Goal: Information Seeking & Learning: Learn about a topic

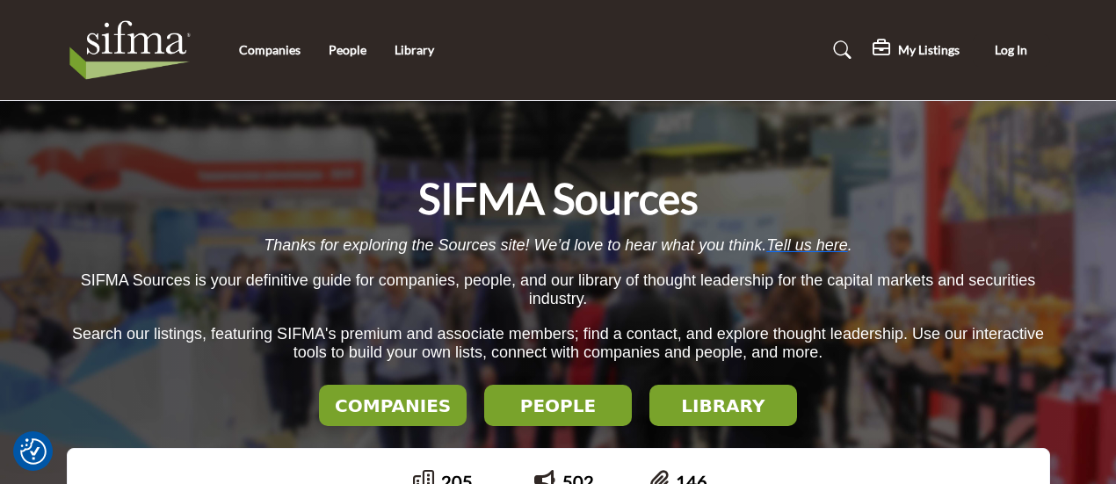
click at [285, 57] on li "Companies" at bounding box center [270, 49] width 62 height 19
click at [284, 50] on link "Companies" at bounding box center [270, 49] width 62 height 15
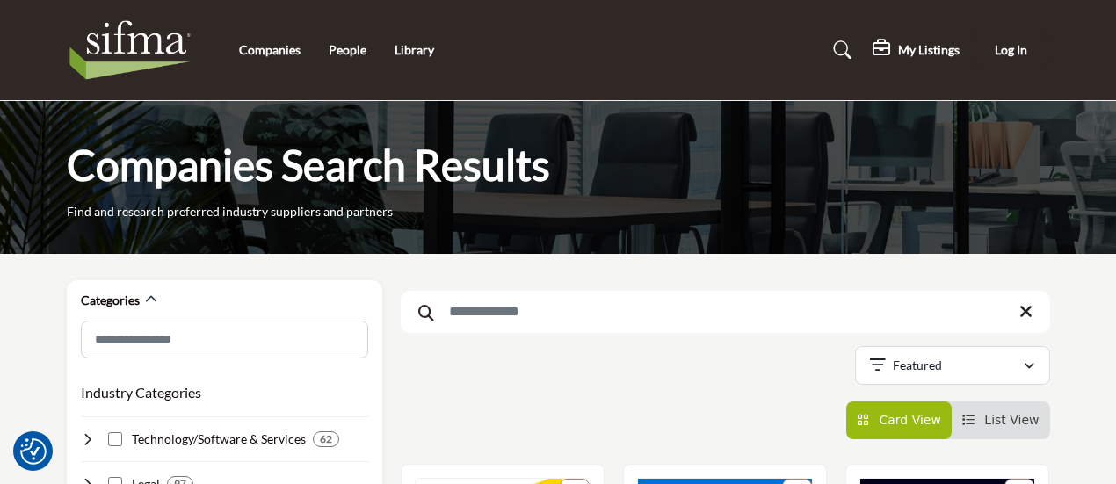
click at [555, 329] on input "Search Keyword" at bounding box center [725, 312] width 649 height 42
type input "****"
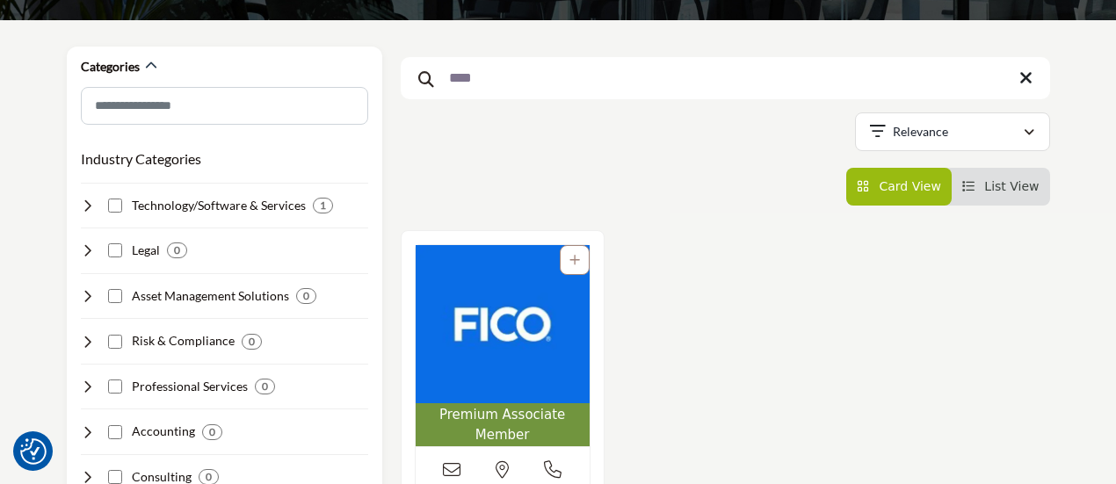
click at [510, 363] on img "Open Listing in new tab" at bounding box center [503, 324] width 174 height 158
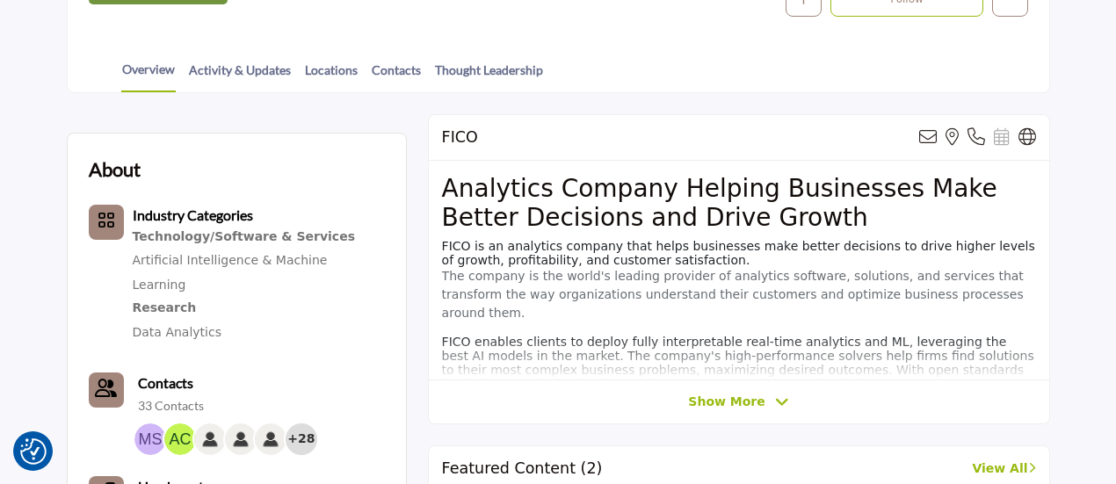
scroll to position [440, 0]
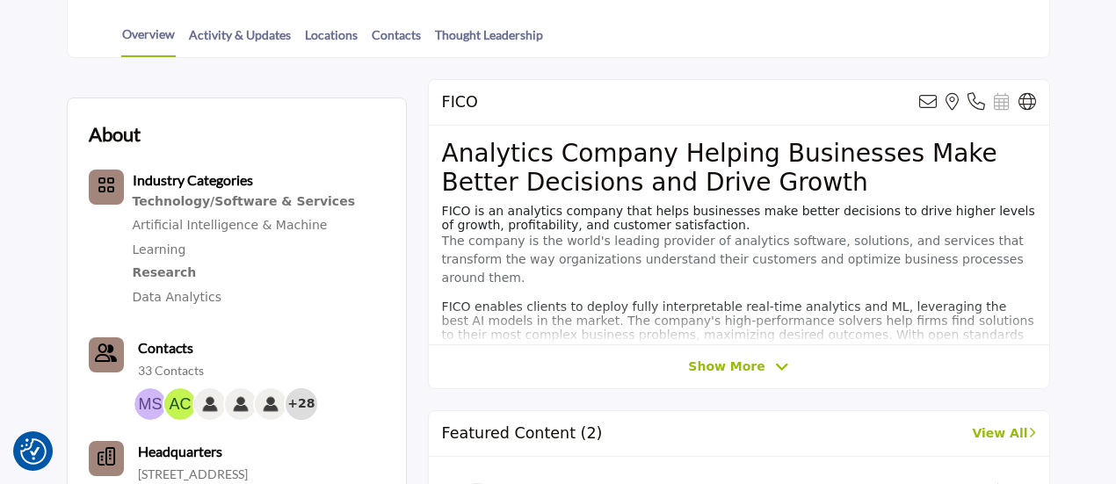
click at [708, 366] on span "Show More" at bounding box center [726, 367] width 76 height 18
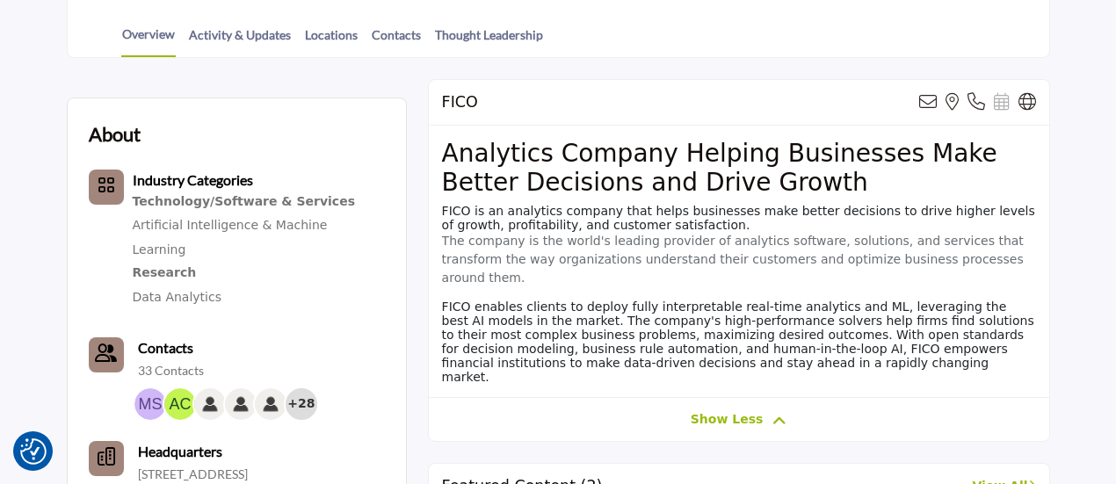
drag, startPoint x: 439, startPoint y: 211, endPoint x: 692, endPoint y: 355, distance: 291.2
click at [692, 355] on div "Analytics Company Helping Businesses Make Better Decisions and Drive Growth FIC…" at bounding box center [739, 262] width 620 height 272
copy div "FICO is an analytics company that helps businesses make better decisions to dri…"
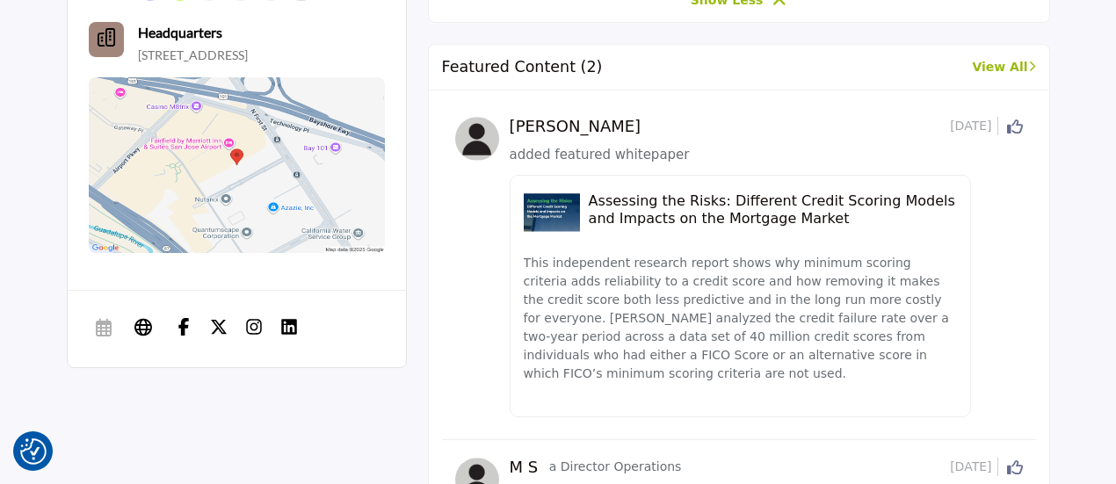
scroll to position [852, 0]
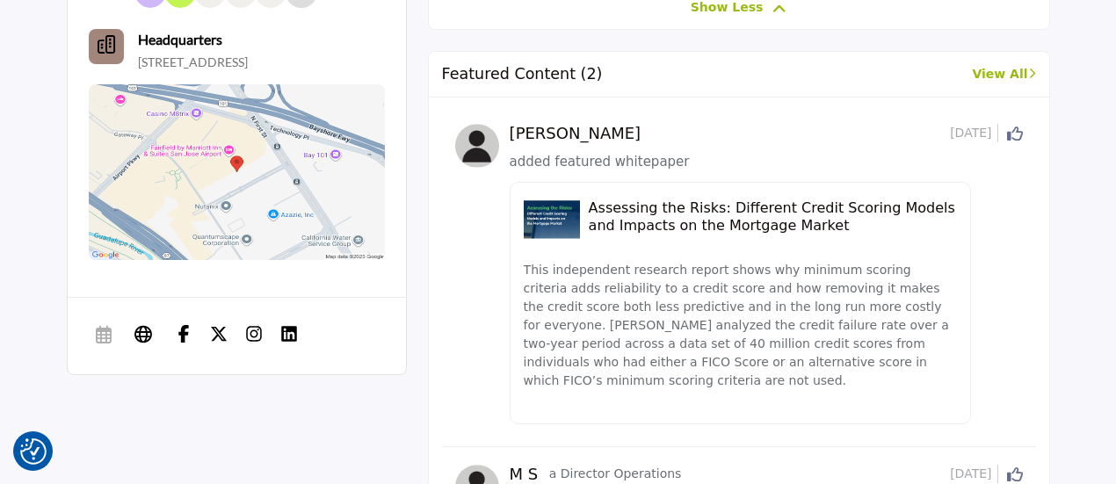
click at [708, 206] on h5 "Assessing the Risks: Different Credit Scoring Models and Impacts on the Mortgag…" at bounding box center [773, 215] width 369 height 33
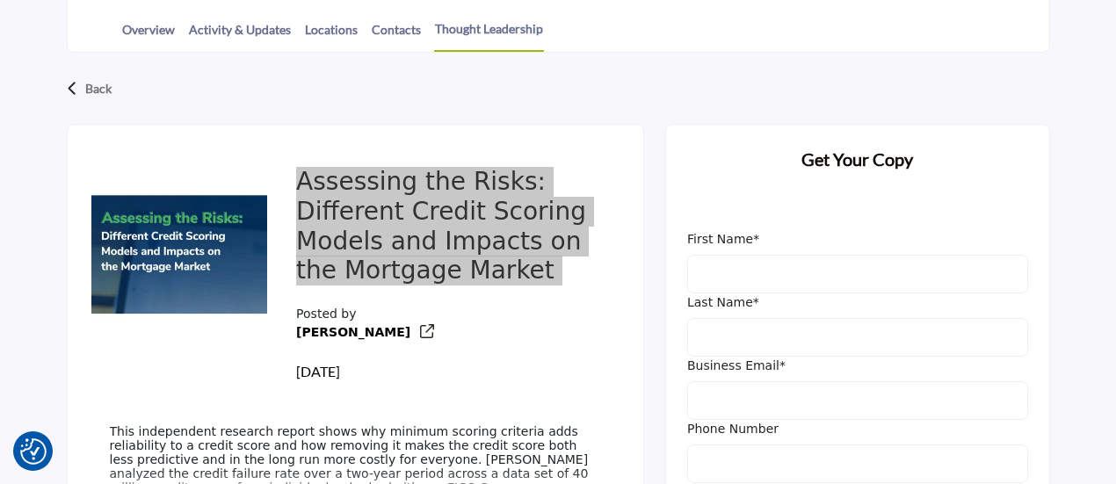
scroll to position [595, 0]
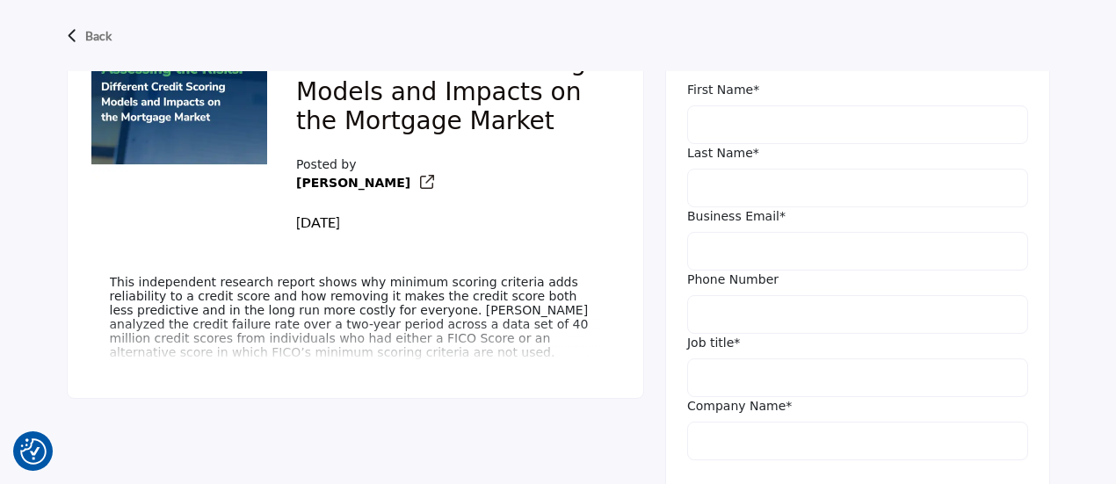
click at [313, 354] on p "This independent research report shows why minimum scoring criteria adds reliab…" at bounding box center [355, 317] width 491 height 84
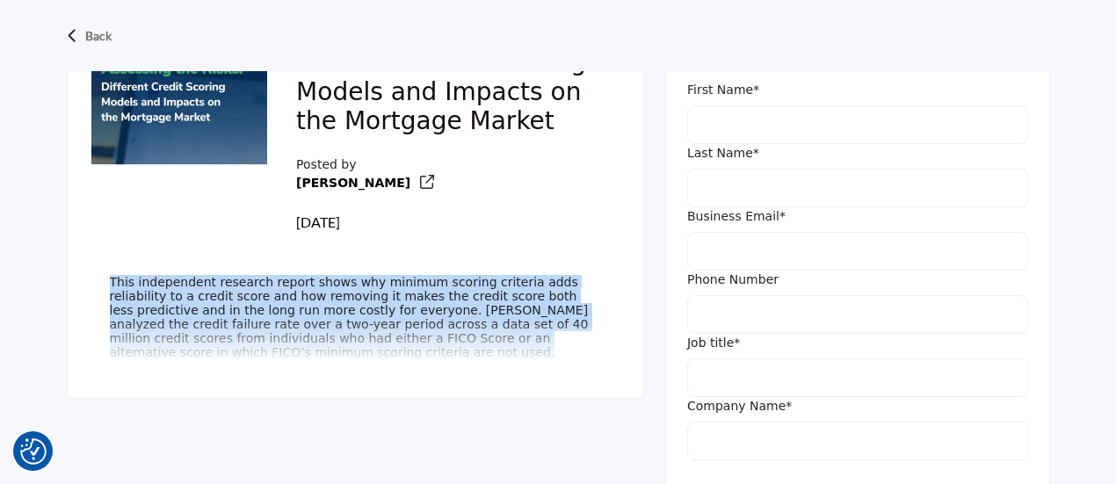
click at [313, 354] on p "This independent research report shows why minimum scoring criteria adds reliab…" at bounding box center [355, 317] width 491 height 84
copy div "This independent research report shows why minimum scoring criteria adds reliab…"
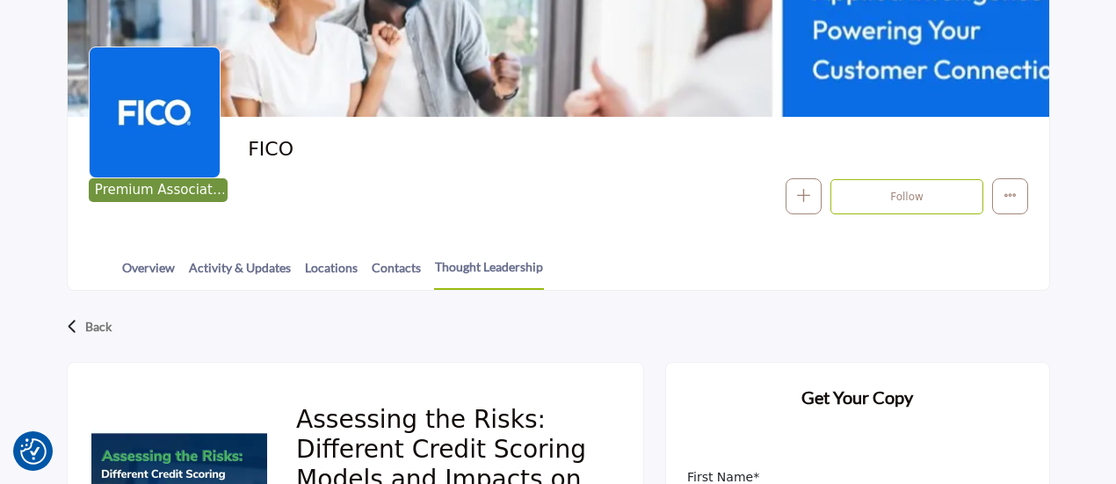
scroll to position [202, 0]
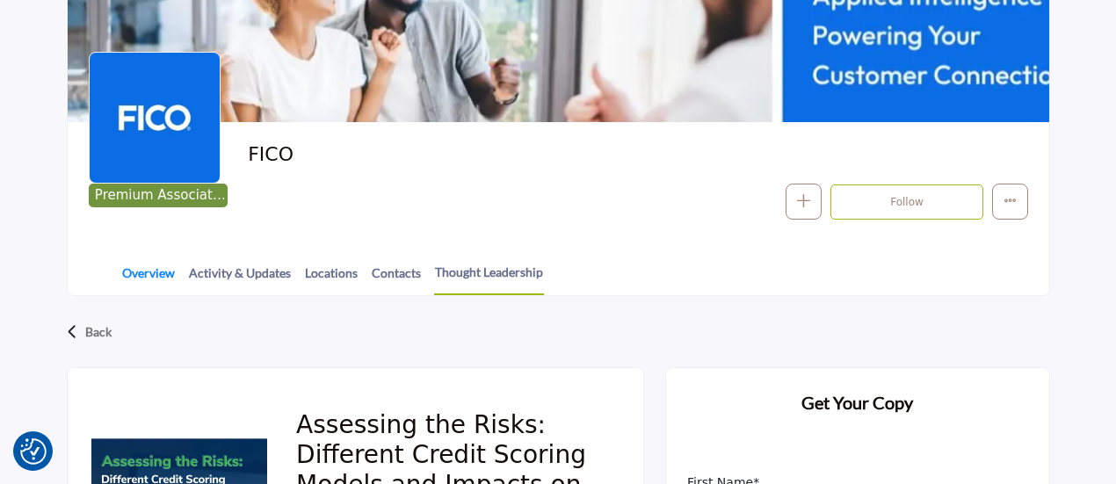
click at [157, 264] on link "Overview" at bounding box center [148, 279] width 54 height 31
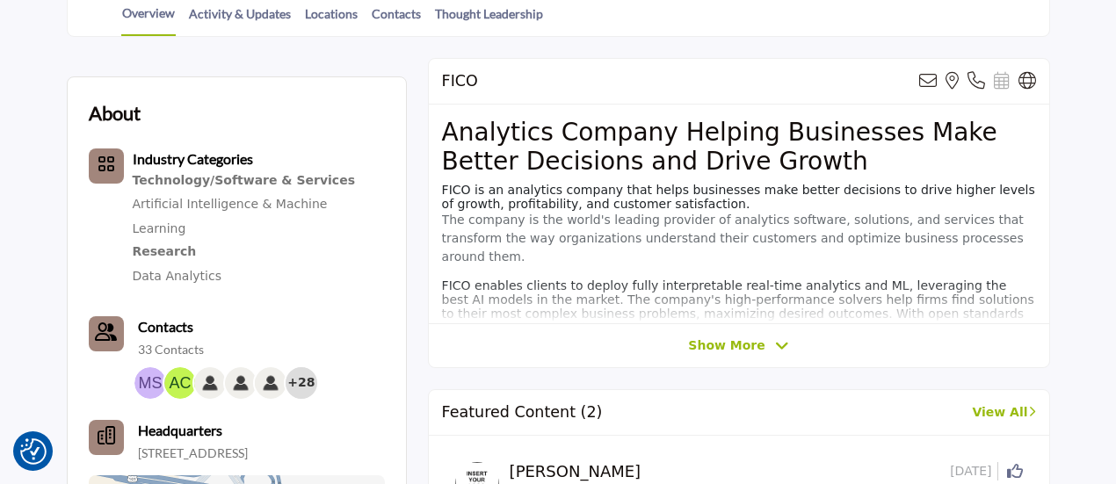
scroll to position [460, 0]
click at [170, 319] on b "Contacts" at bounding box center [165, 327] width 55 height 17
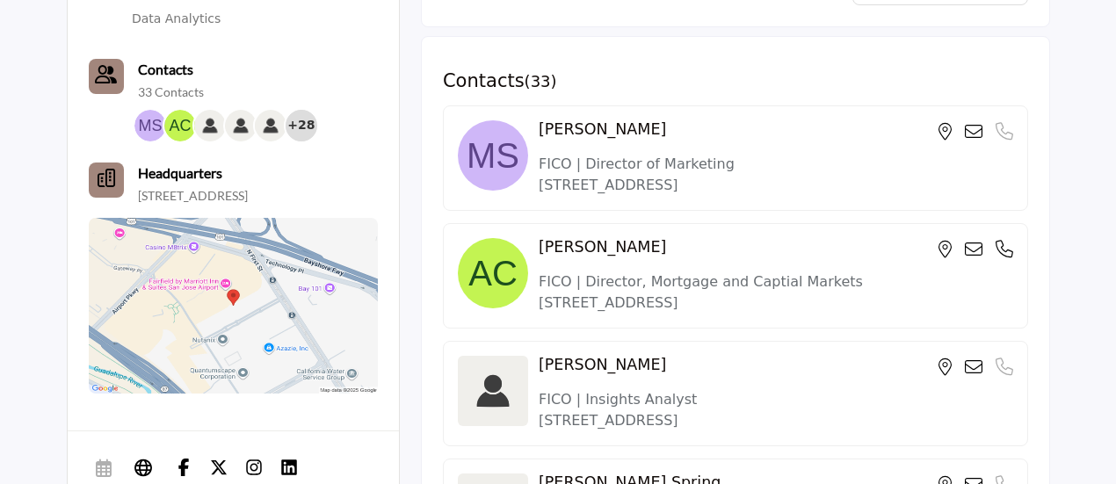
scroll to position [768, 0]
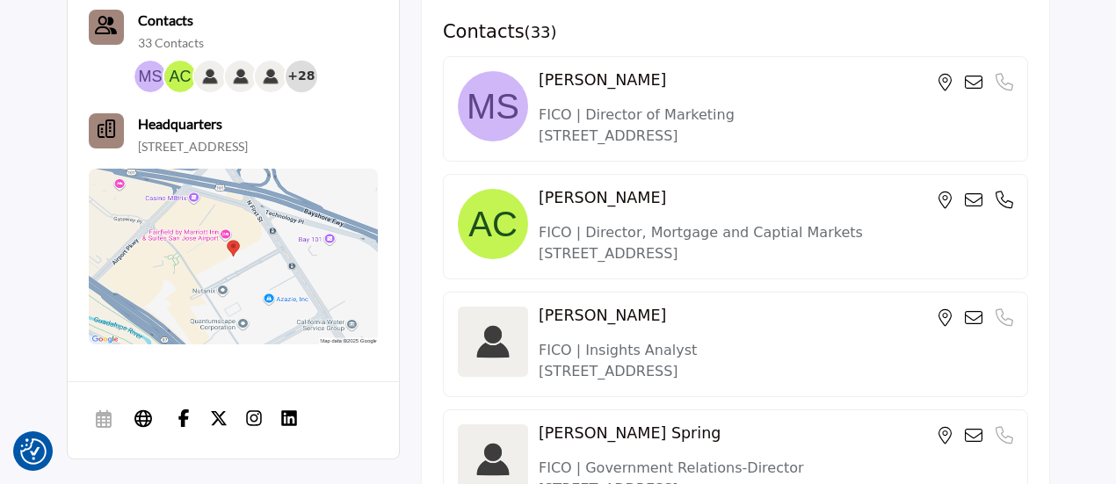
drag, startPoint x: 529, startPoint y: 70, endPoint x: 648, endPoint y: 75, distance: 119.6
click at [648, 75] on div "[PERSON_NAME] Phone Number is currently unavailable for this contact. FICO | Di…" at bounding box center [735, 108] width 585 height 105
copy div "Michael Singer"
click at [970, 71] on div "Michael Singer Phone Number is currently unavailable for this contact." at bounding box center [776, 83] width 474 height 25
click at [970, 83] on icon at bounding box center [974, 83] width 18 height 18
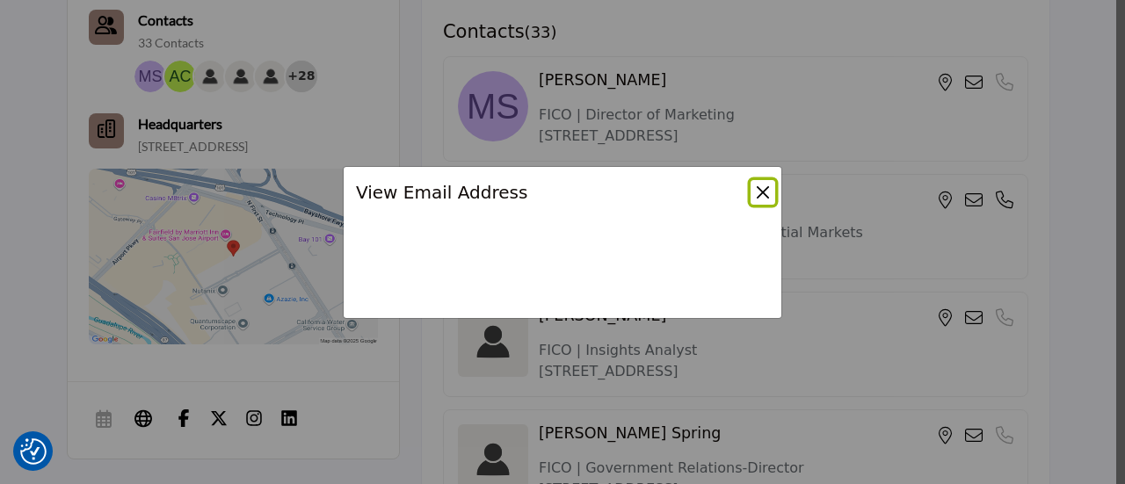
click at [759, 201] on button "Close" at bounding box center [762, 192] width 25 height 25
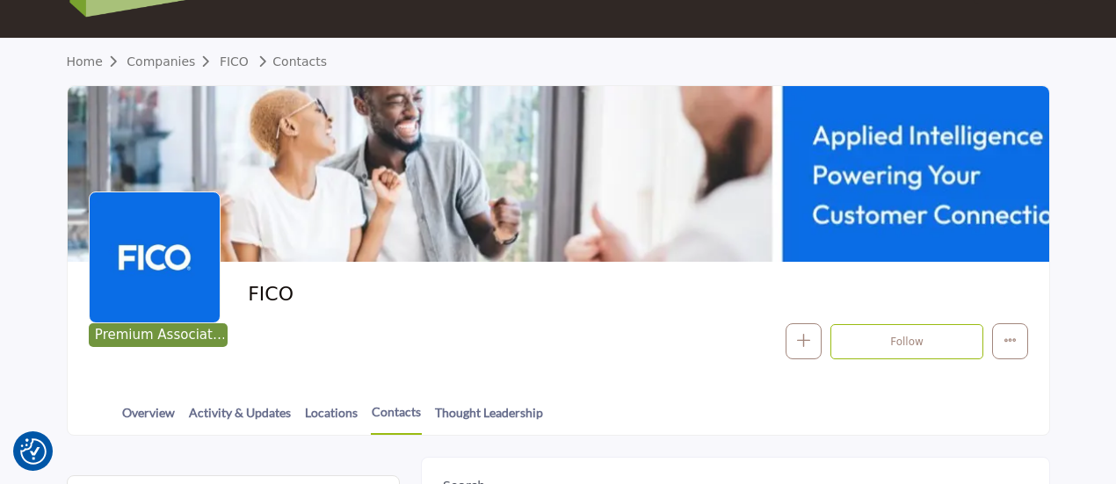
scroll to position [63, 0]
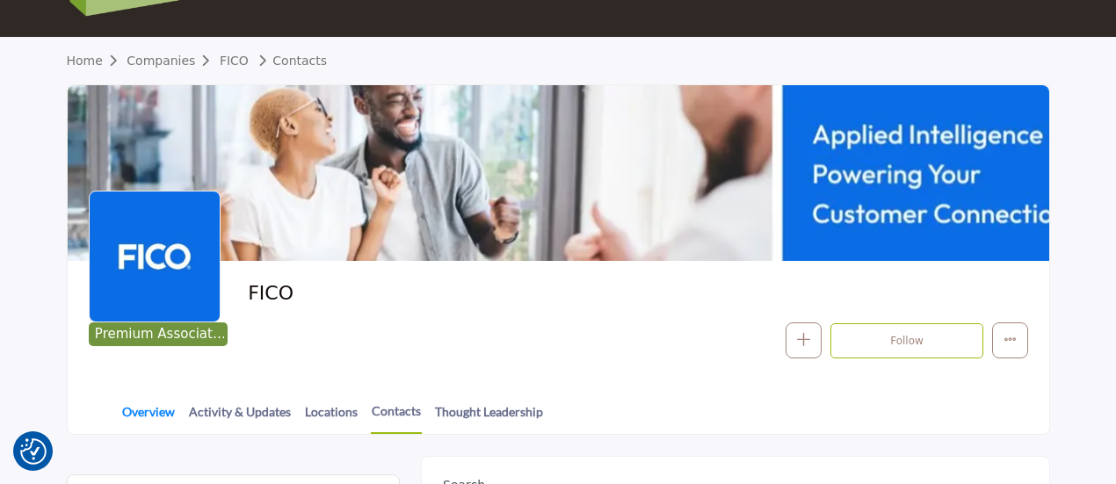
click at [148, 416] on link "Overview" at bounding box center [148, 417] width 54 height 31
click at [147, 403] on link "Overview" at bounding box center [148, 417] width 54 height 31
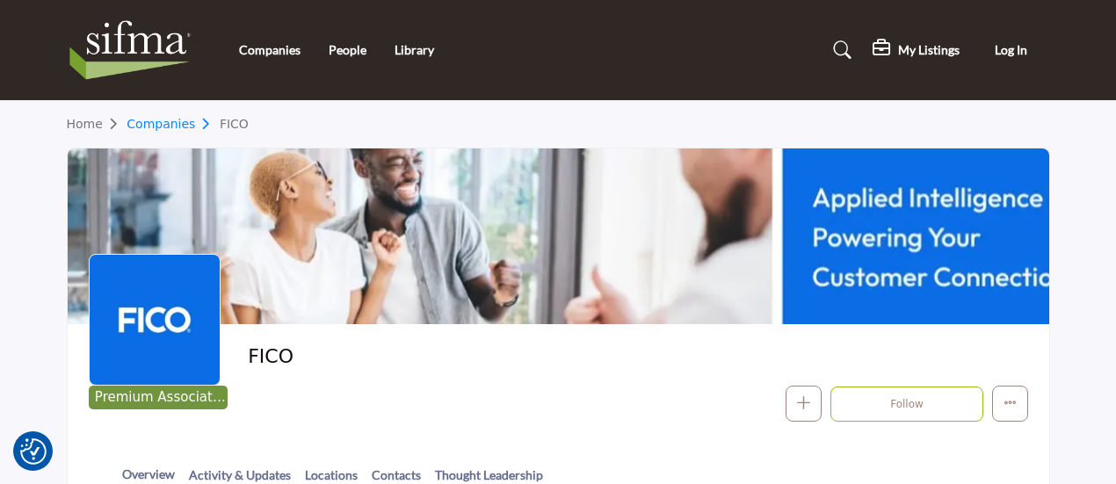
click at [160, 118] on link "Companies" at bounding box center [173, 124] width 93 height 14
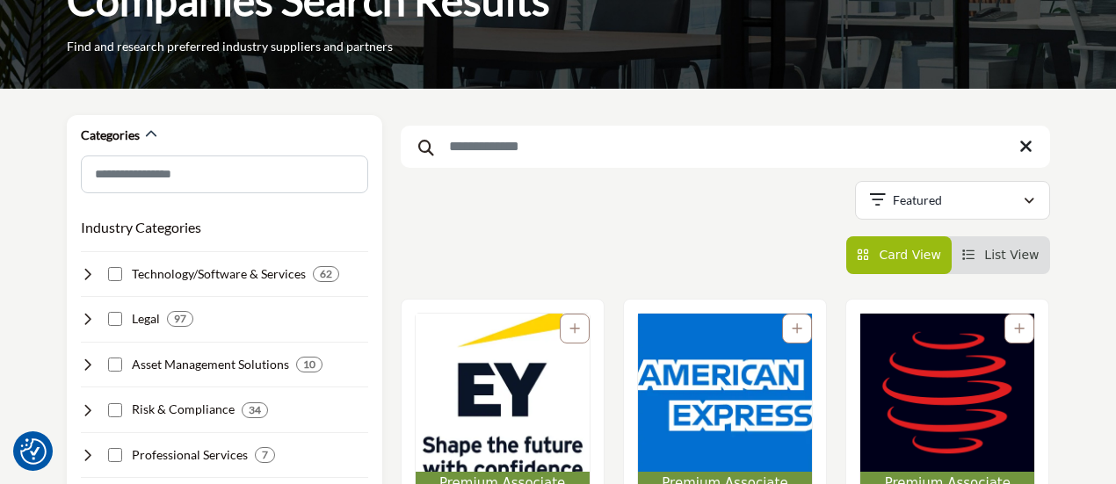
scroll to position [169, 0]
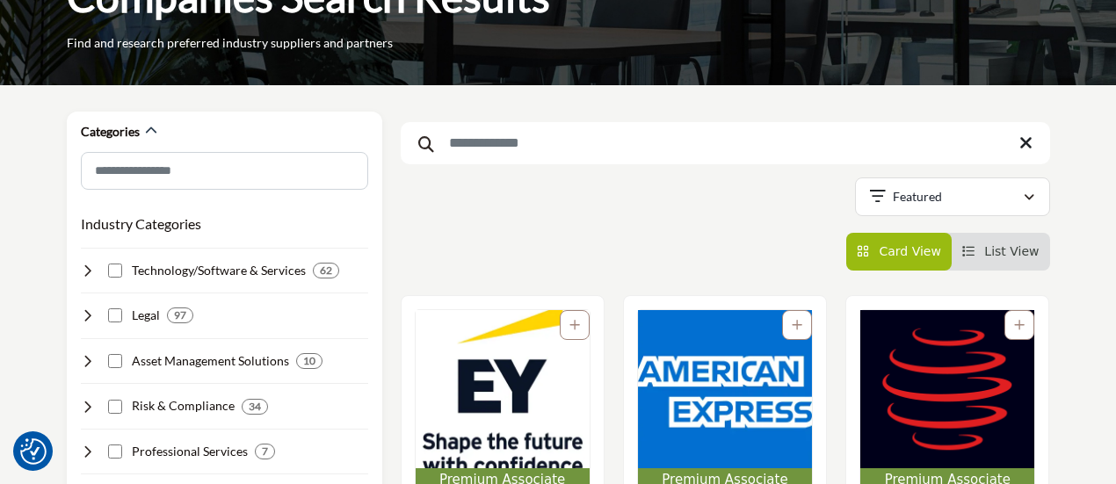
click at [598, 172] on div "Searched Term Searched Results 21" at bounding box center [725, 191] width 649 height 159
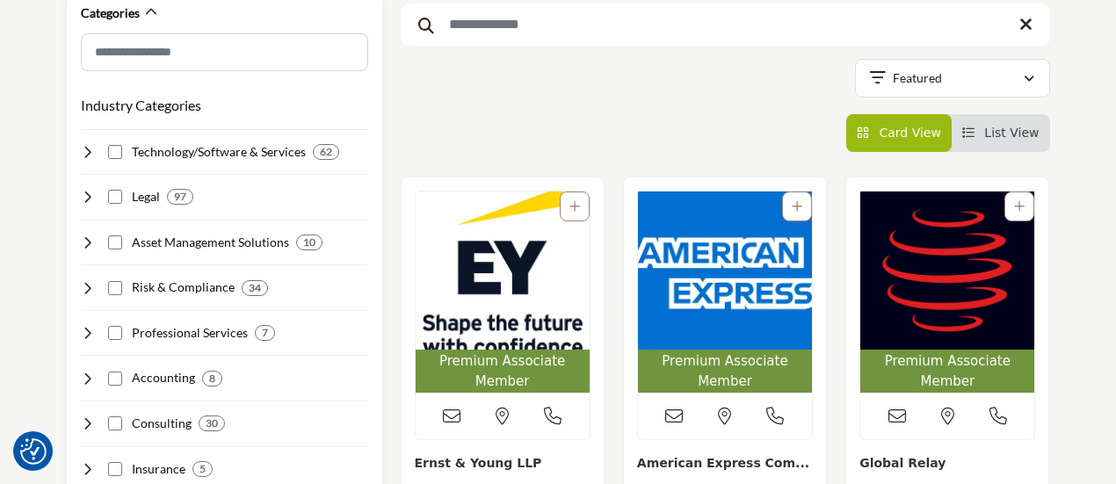
click at [920, 291] on img "Open Listing in new tab" at bounding box center [947, 271] width 174 height 158
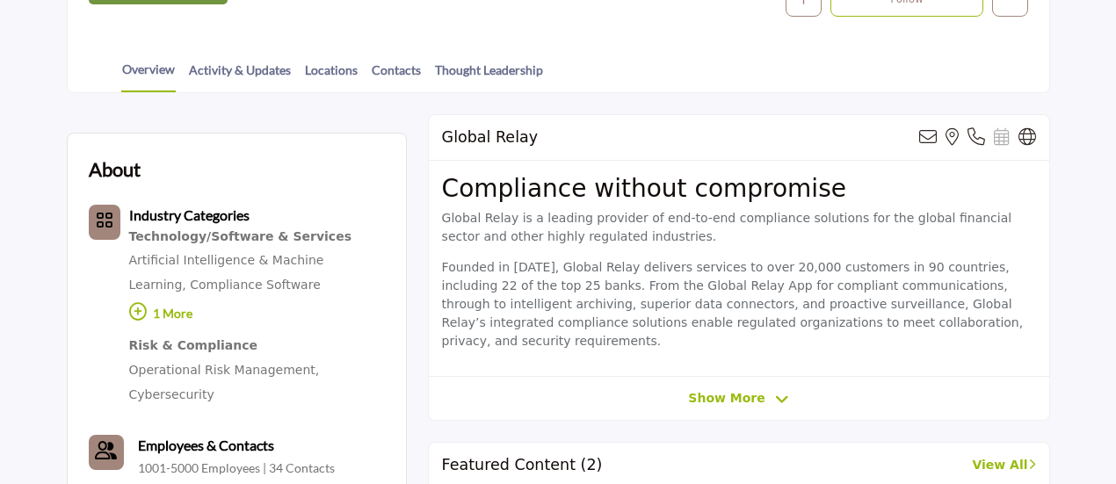
scroll to position [406, 0]
click at [697, 363] on div "Global Relay View email address of this listing View the location of this listi…" at bounding box center [739, 267] width 622 height 308
click at [703, 388] on span "Show More" at bounding box center [726, 397] width 76 height 18
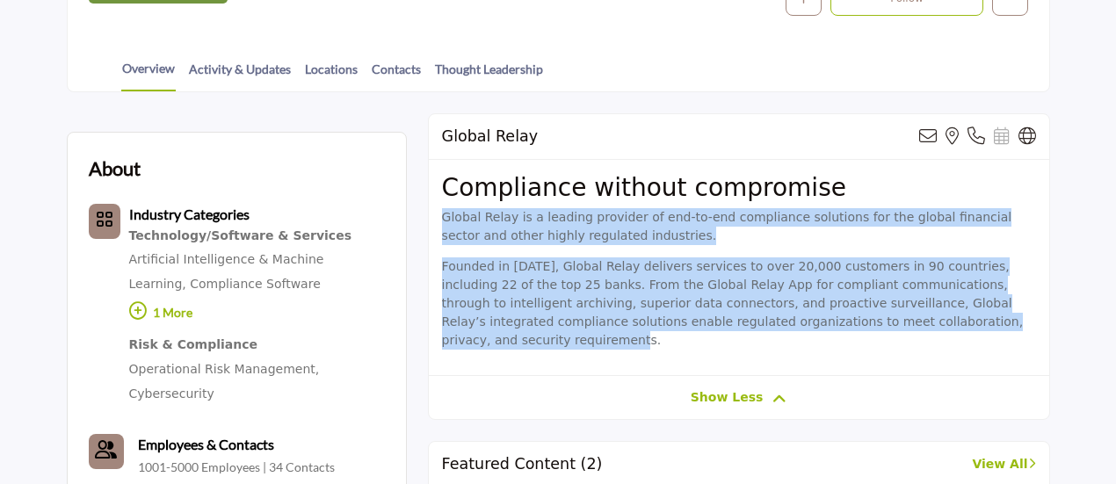
drag, startPoint x: 441, startPoint y: 215, endPoint x: 915, endPoint y: 331, distance: 487.6
click at [915, 331] on div "Compliance without compromise Global Relay is a leading provider of end-to-end …" at bounding box center [739, 268] width 620 height 217
copy div "Global Relay is a leading provider of end-to-end compliance solutions for the g…"
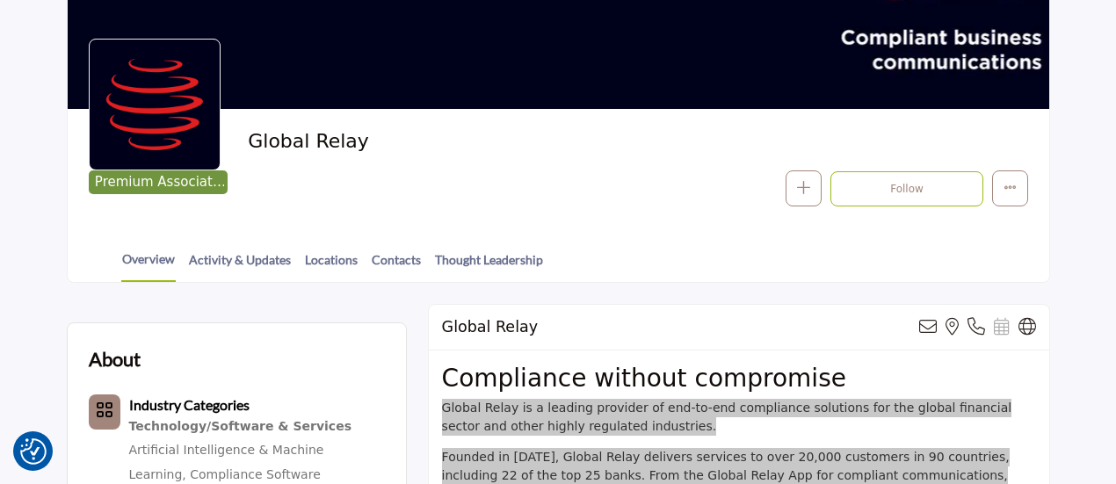
scroll to position [214, 0]
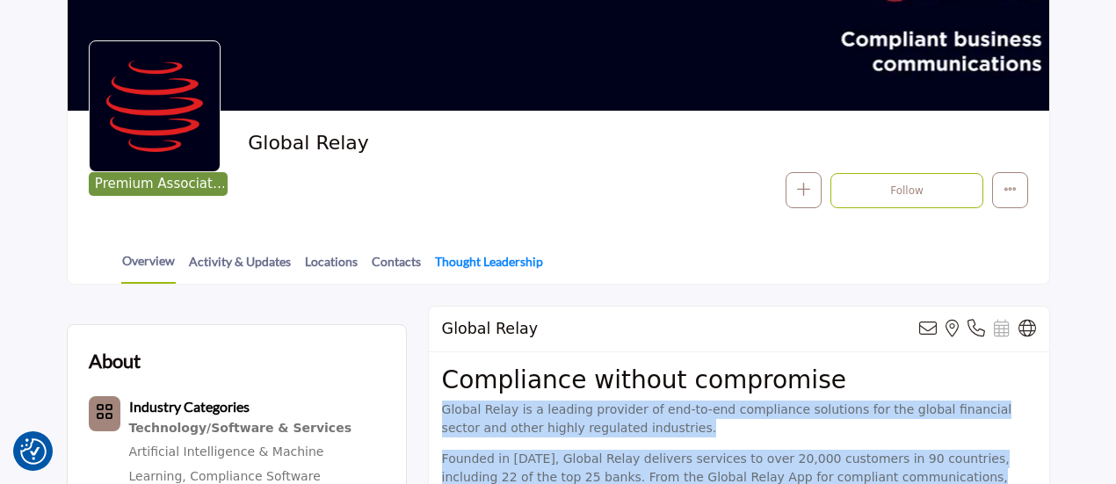
click at [515, 262] on link "Thought Leadership" at bounding box center [489, 267] width 110 height 31
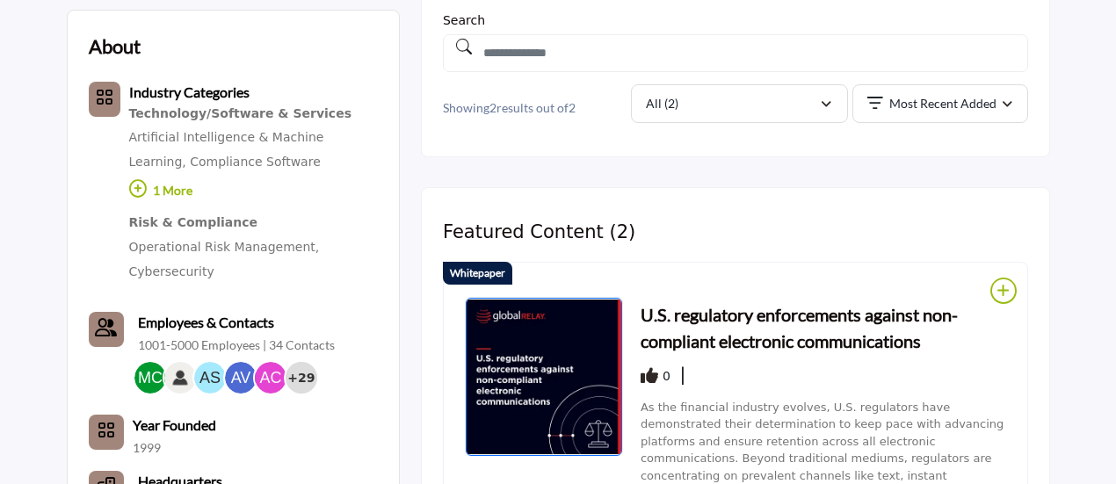
scroll to position [546, 0]
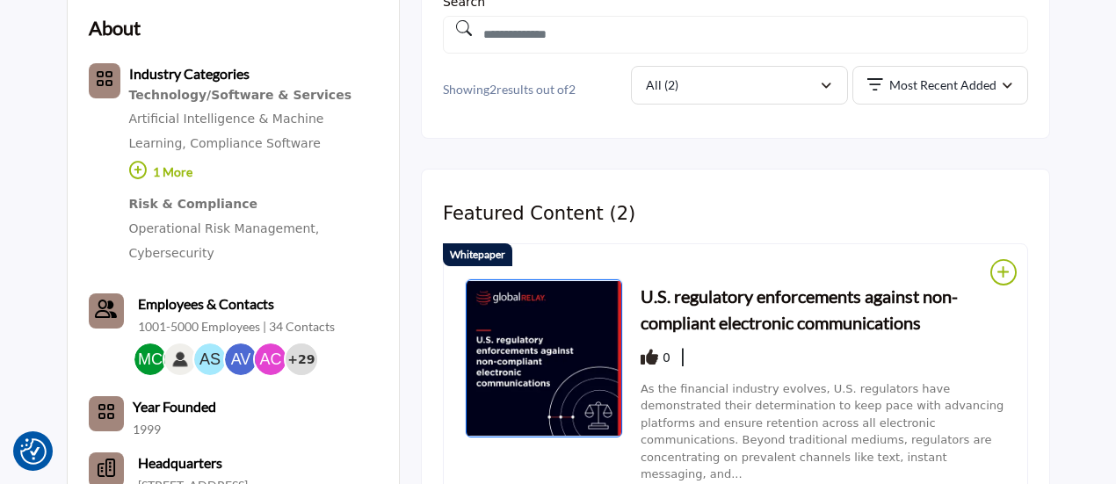
click at [742, 313] on h3 "U.S. regulatory enforcements against non-compliant electronic communications" at bounding box center [824, 309] width 366 height 53
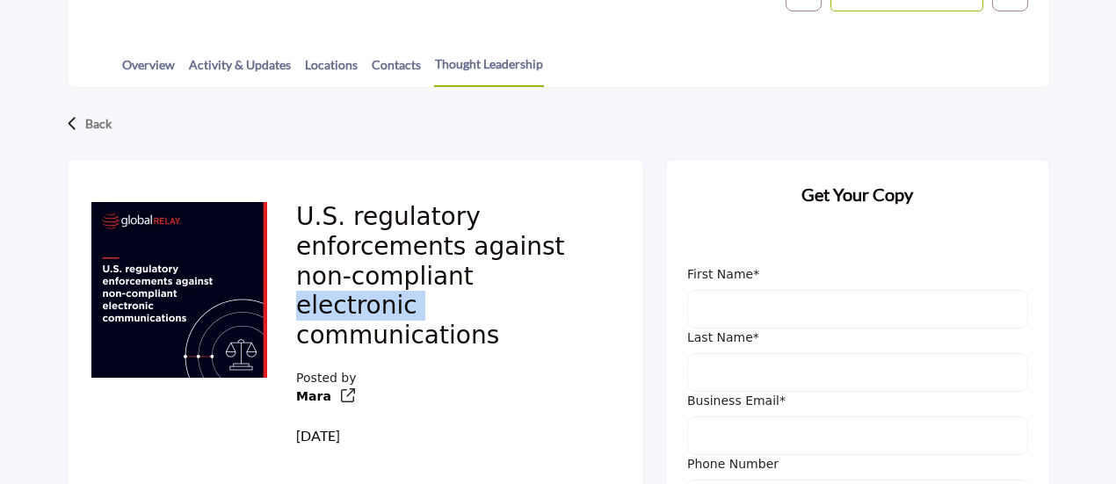
click at [446, 280] on h2 "U.S. regulatory enforcements against non-compliant electronic communications" at bounding box center [448, 279] width 305 height 154
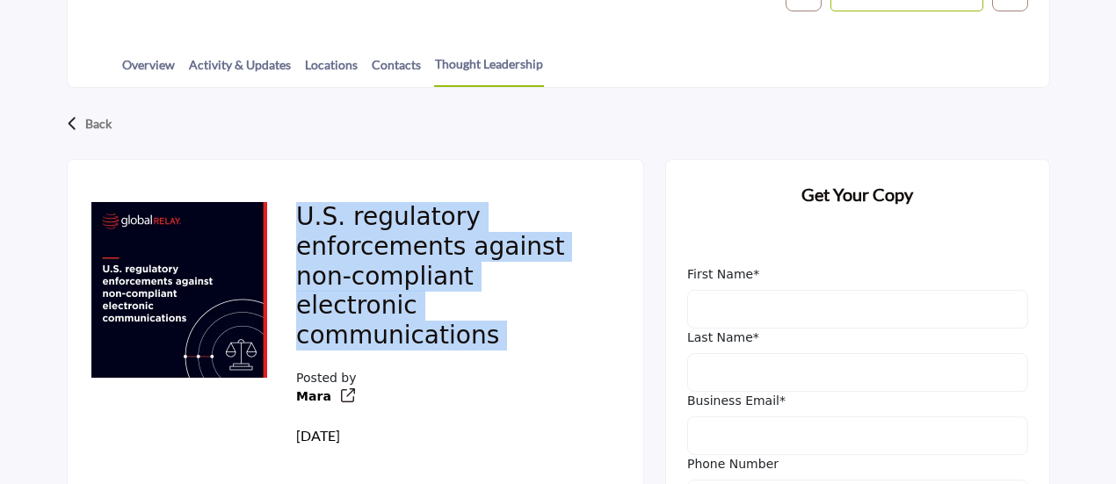
scroll to position [410, 0]
click at [446, 280] on h2 "U.S. regulatory enforcements against non-compliant electronic communications" at bounding box center [448, 279] width 305 height 154
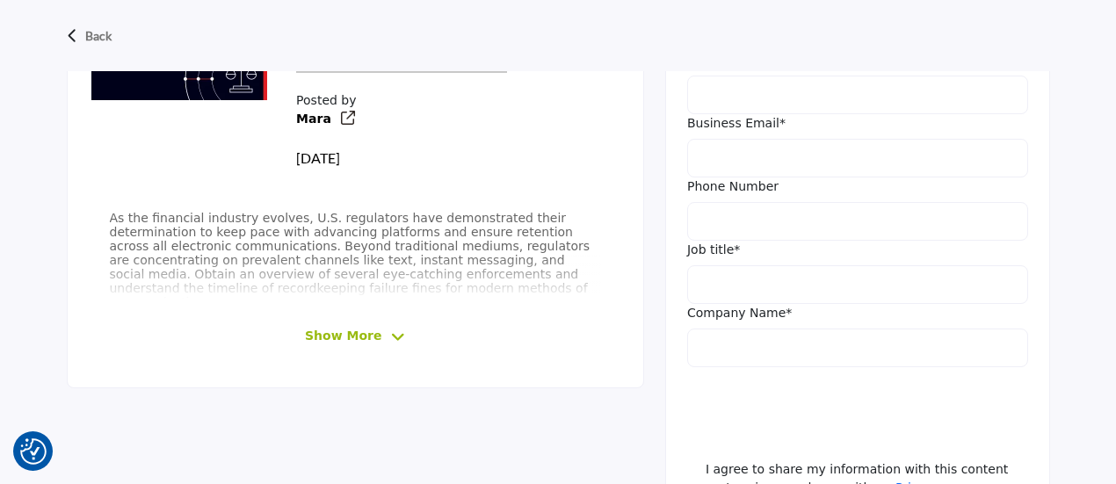
scroll to position [715, 0]
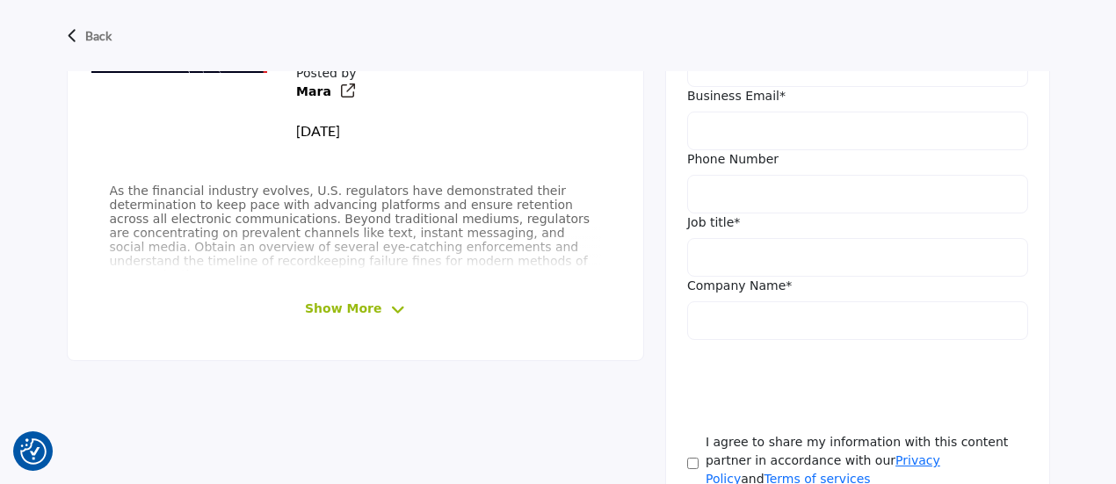
click at [344, 300] on span "Show More" at bounding box center [343, 309] width 76 height 18
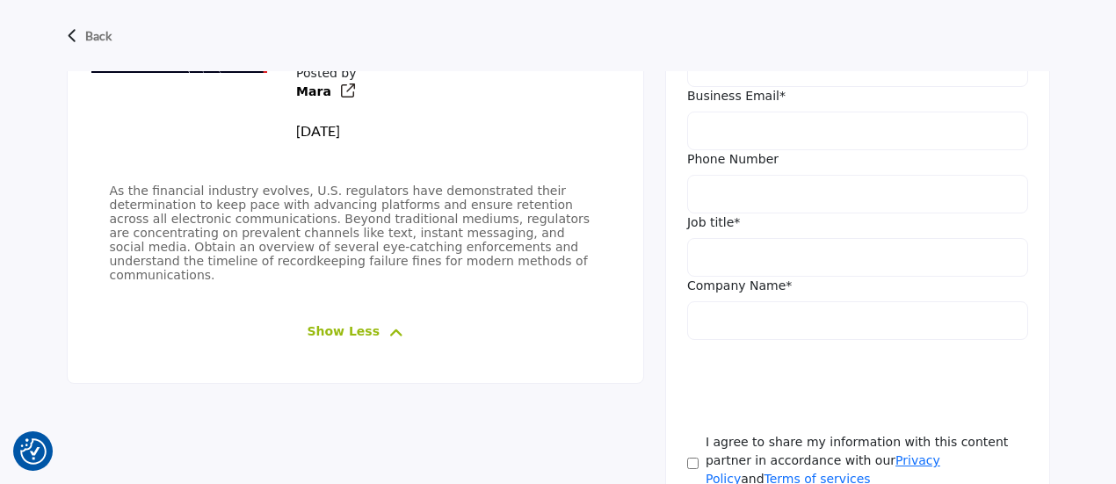
click at [283, 202] on span "As the financial industry evolves, U.S. regulators have demonstrated their dete…" at bounding box center [350, 233] width 481 height 98
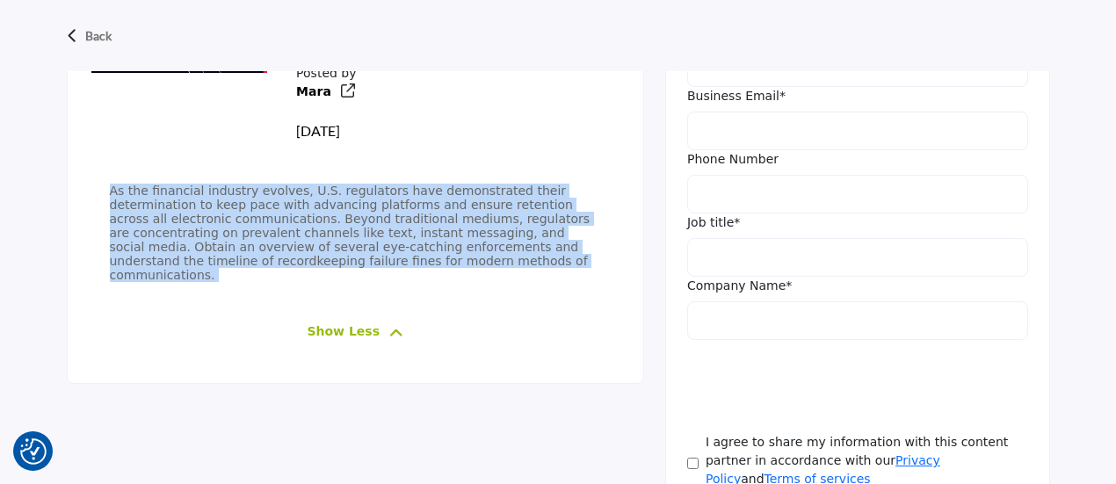
click at [283, 202] on span "As the financial industry evolves, U.S. regulators have demonstrated their dete…" at bounding box center [350, 233] width 481 height 98
copy div "As the financial industry evolves, U.S. regulators have demonstrated their dete…"
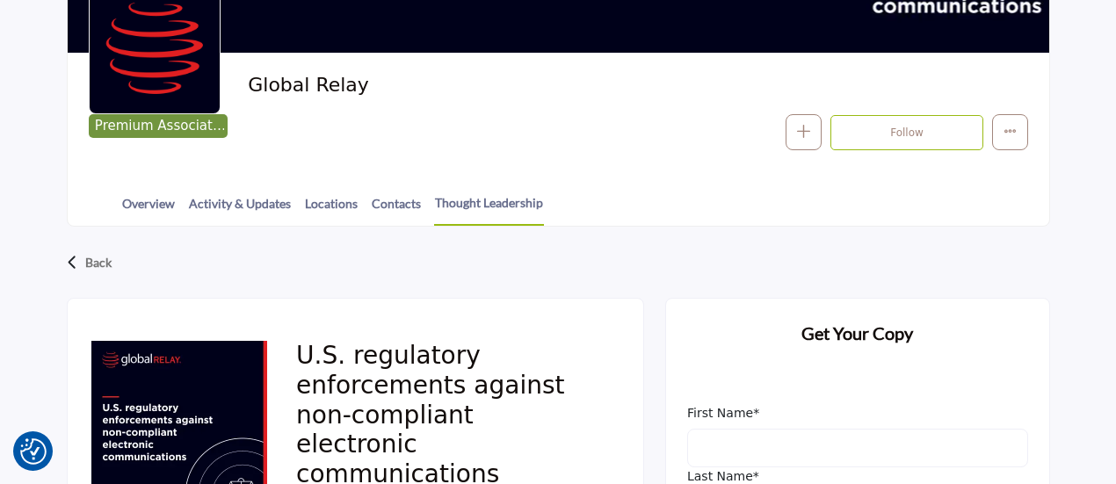
scroll to position [271, 0]
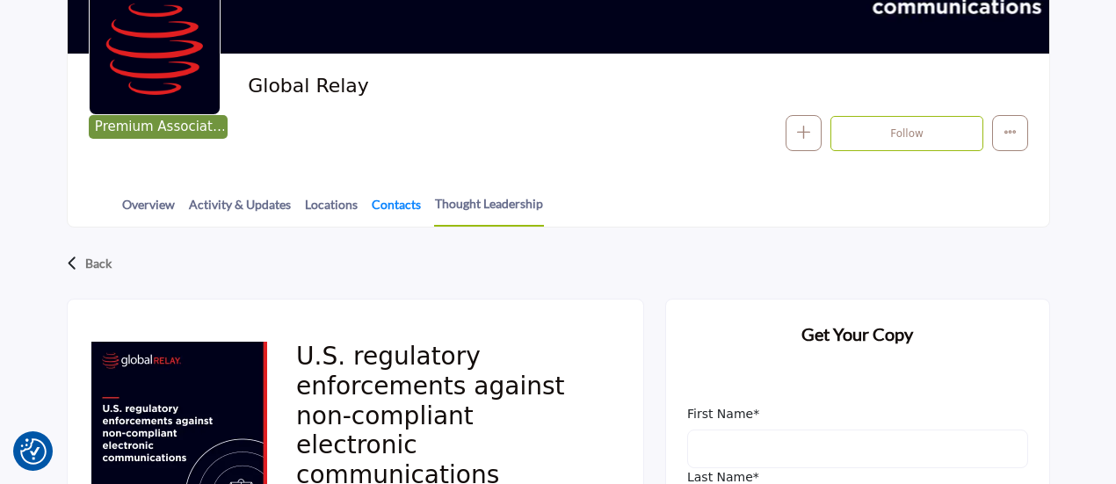
click at [406, 204] on link "Contacts" at bounding box center [396, 210] width 51 height 31
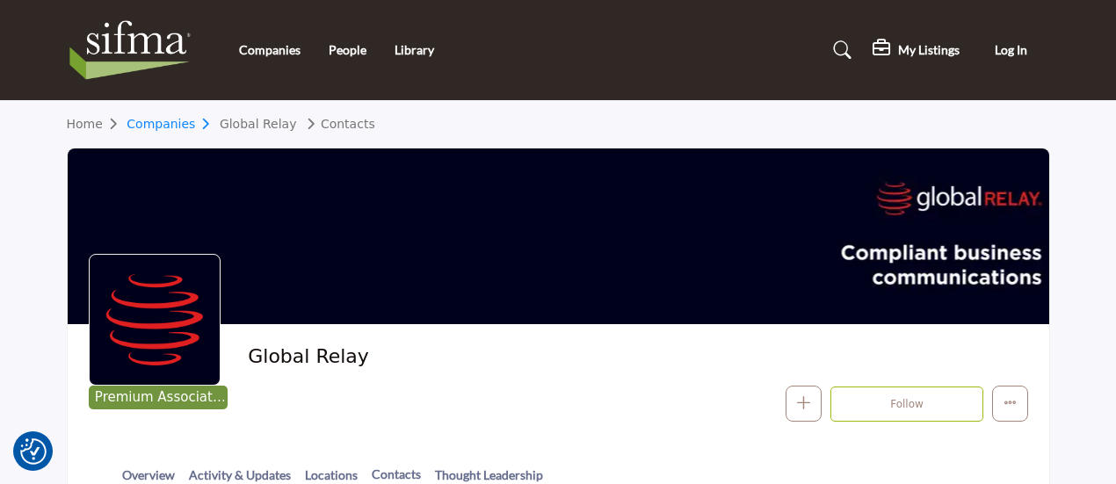
click at [170, 128] on link "Companies" at bounding box center [173, 124] width 93 height 14
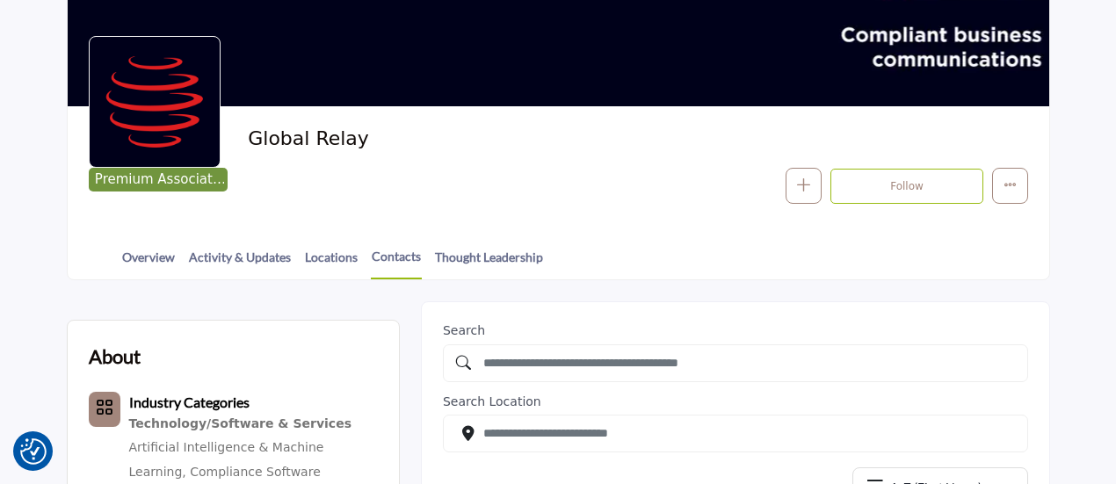
scroll to position [238, 0]
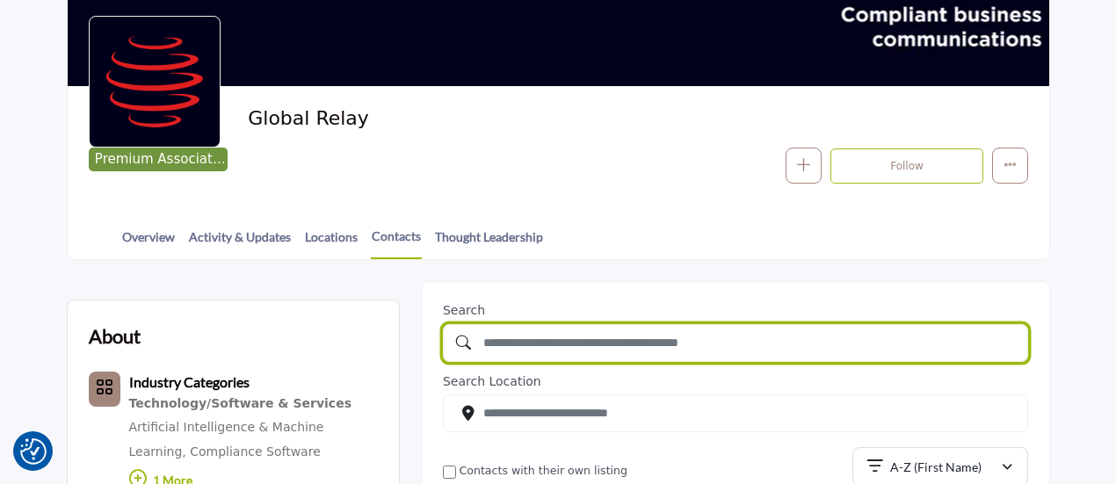
click at [600, 346] on input "text" at bounding box center [735, 343] width 585 height 38
type input "********"
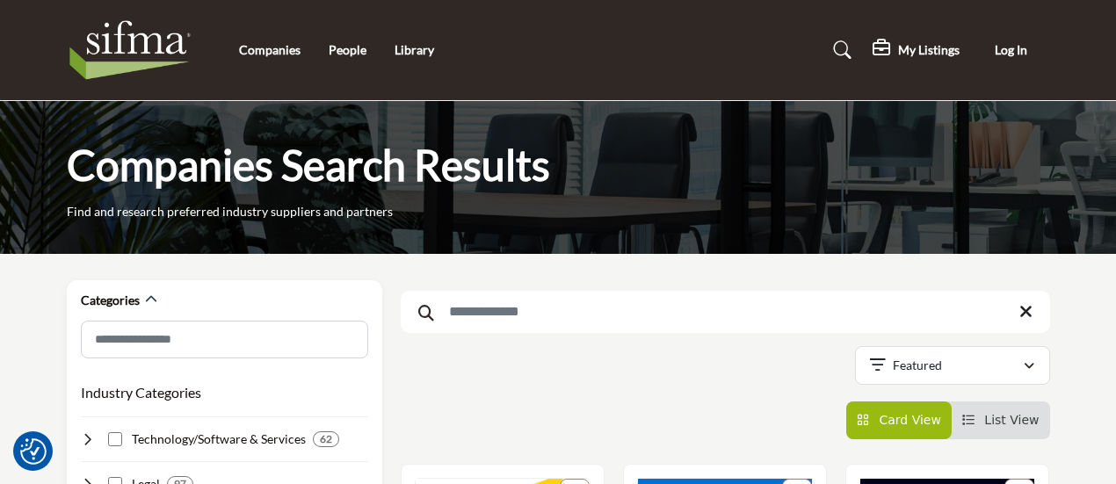
click at [518, 309] on input "Search Keyword" at bounding box center [725, 312] width 649 height 42
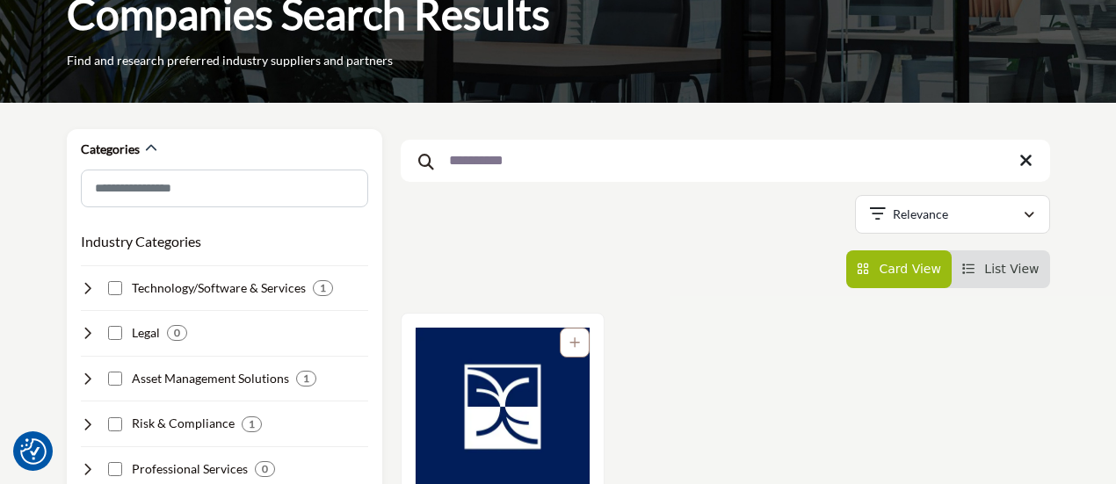
type input "**********"
click at [499, 385] on img "Open Listing in new tab" at bounding box center [503, 407] width 174 height 158
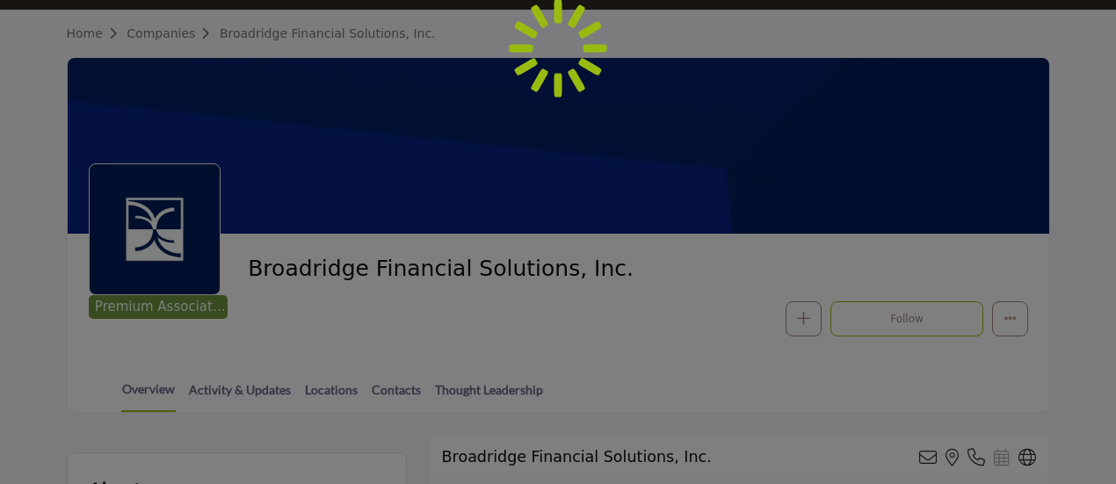
scroll to position [192, 0]
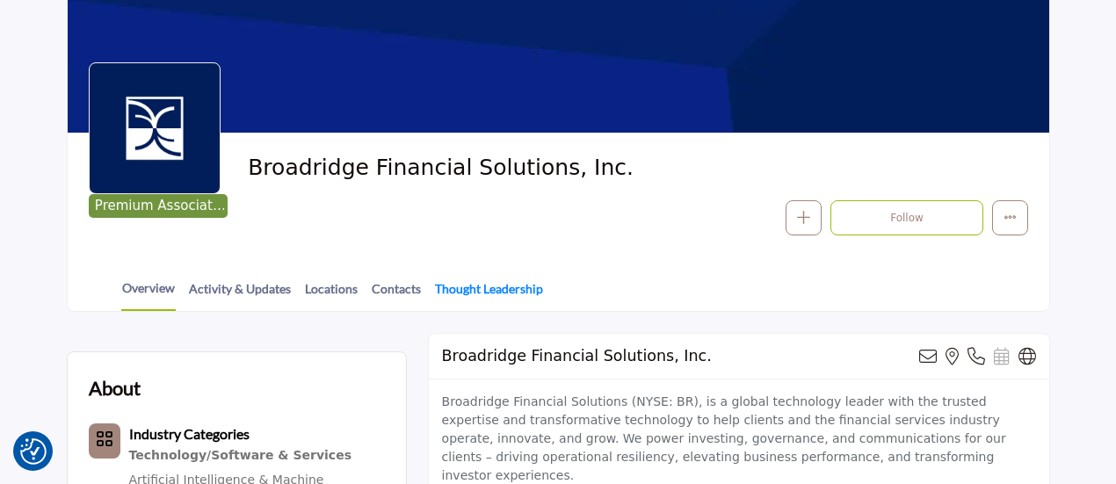
click at [489, 285] on link "Thought Leadership" at bounding box center [489, 294] width 110 height 31
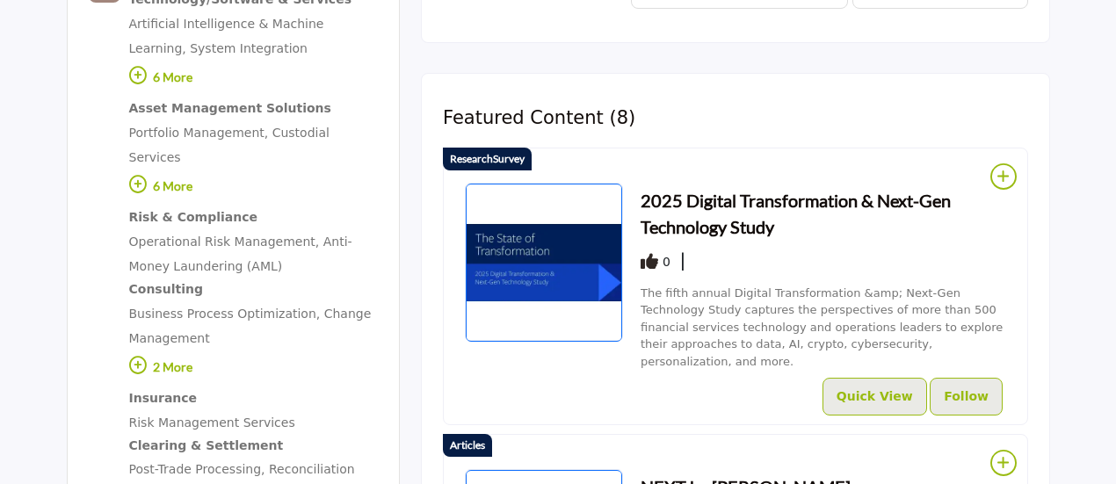
scroll to position [664, 0]
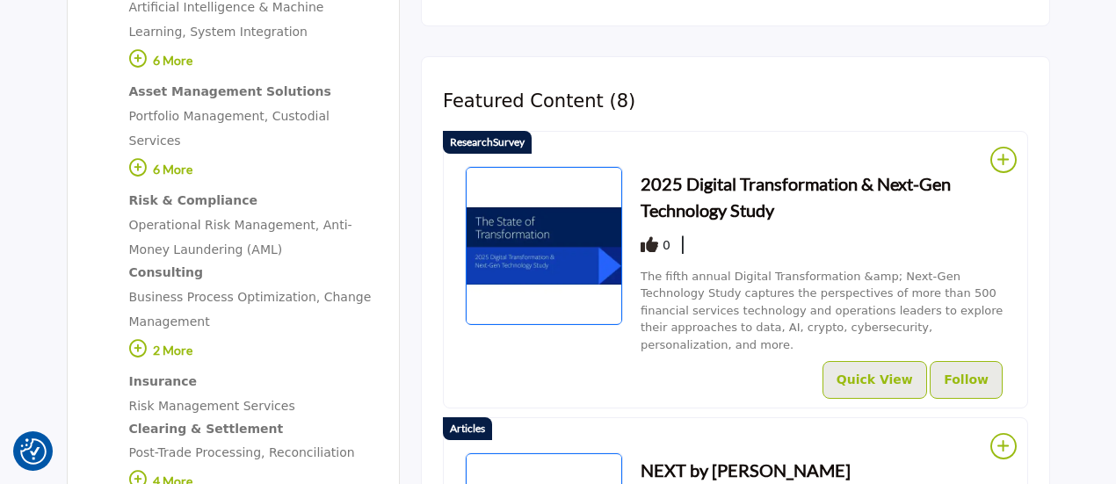
click at [721, 206] on h3 "2025 Digital Transformation & Next-Gen Technology Study" at bounding box center [824, 196] width 366 height 53
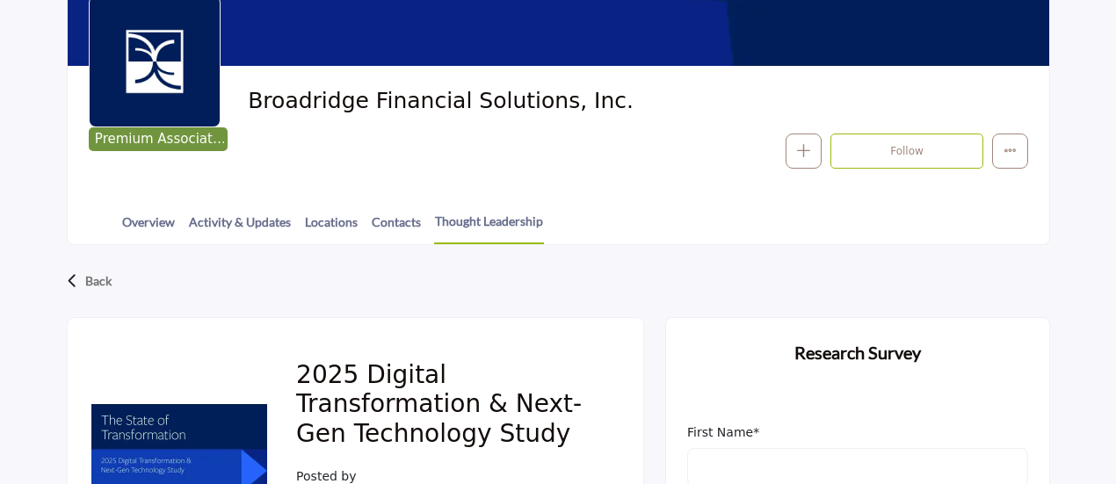
click at [316, 392] on h2 "2025 Digital Transformation & Next-Gen Technology Study" at bounding box center [448, 407] width 305 height 95
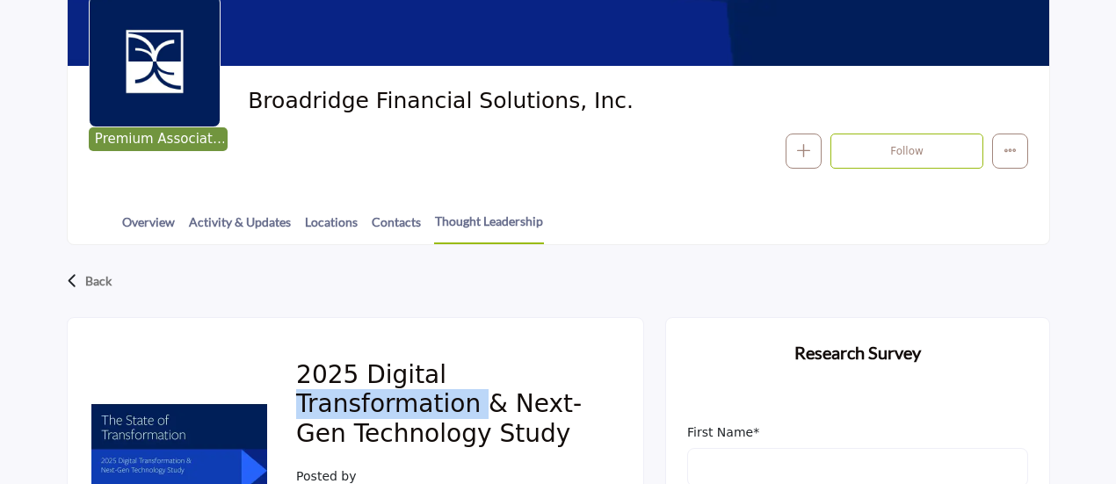
click at [316, 392] on h2 "2025 Digital Transformation & Next-Gen Technology Study" at bounding box center [448, 407] width 305 height 95
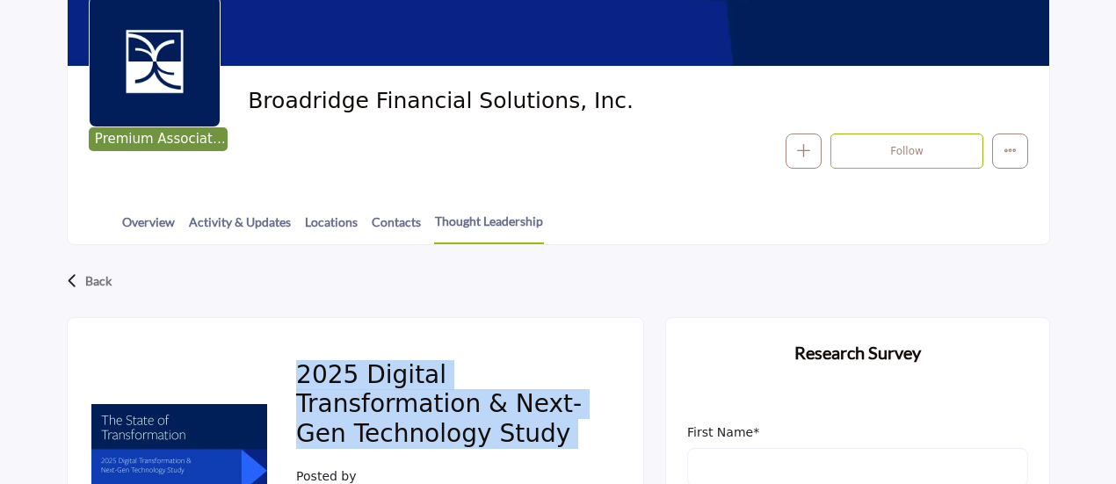
click at [316, 392] on h2 "2025 Digital Transformation & Next-Gen Technology Study" at bounding box center [448, 407] width 305 height 95
copy div "2025 Digital Transformation & Next-Gen Technology Study"
